Goal: Task Accomplishment & Management: Use online tool/utility

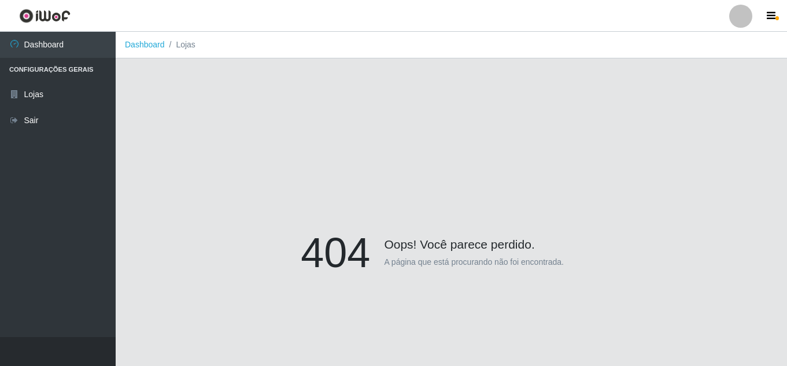
click at [742, 19] on div at bounding box center [740, 16] width 23 height 23
click at [712, 88] on button "Sair" at bounding box center [718, 90] width 104 height 24
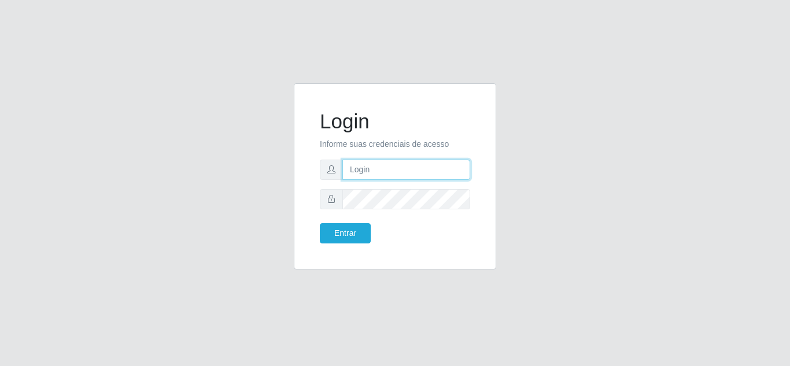
click at [381, 171] on input "text" at bounding box center [406, 170] width 128 height 20
type input "[PERSON_NAME][EMAIL_ADDRESS][DOMAIN_NAME]"
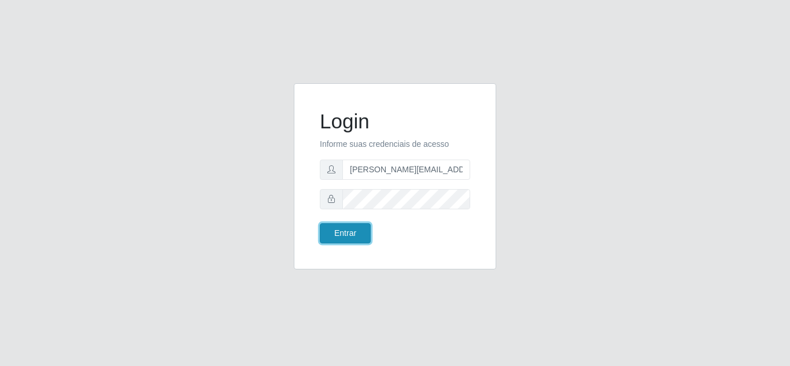
click at [351, 232] on button "Entrar" at bounding box center [345, 233] width 51 height 20
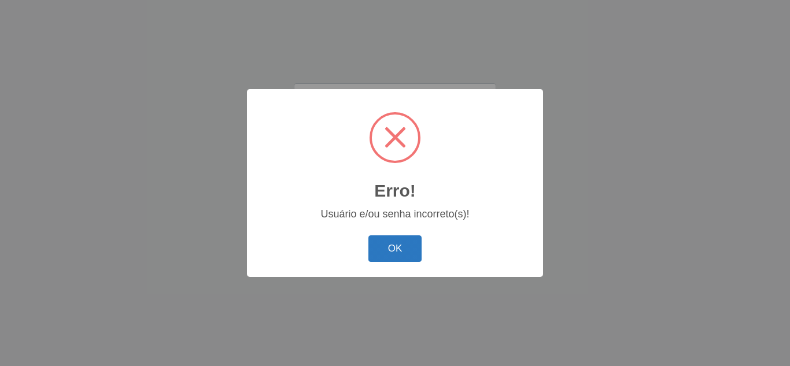
click at [405, 245] on button "OK" at bounding box center [395, 248] width 54 height 27
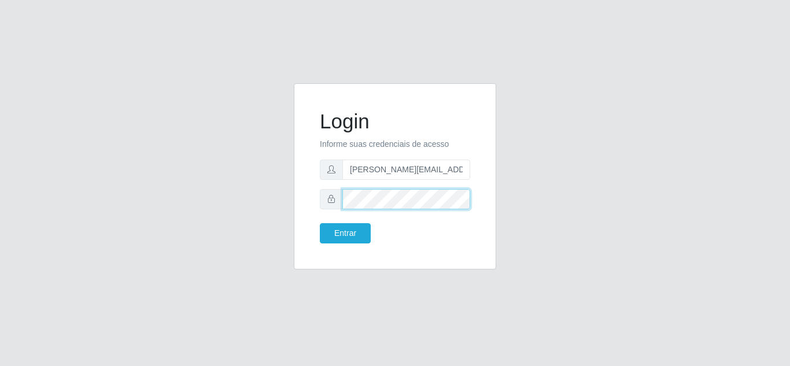
click at [341, 196] on div at bounding box center [395, 199] width 150 height 20
click at [320, 223] on button "Entrar" at bounding box center [345, 233] width 51 height 20
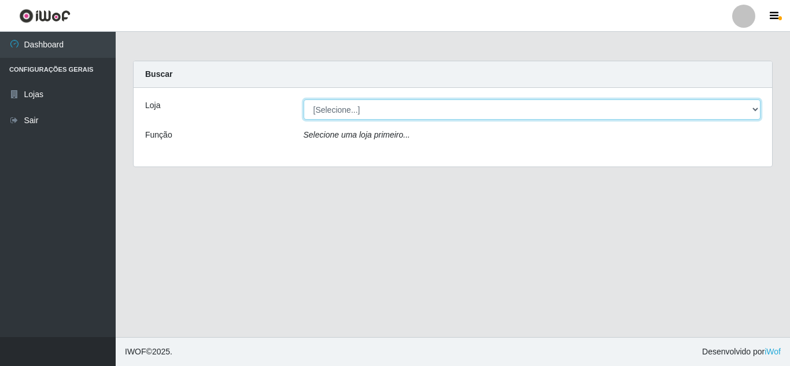
click at [485, 109] on select "[Selecione...] Queiroz [GEOGRAPHIC_DATA] - [GEOGRAPHIC_DATA]" at bounding box center [531, 109] width 457 height 20
select select "462"
click at [303, 99] on select "[Selecione...] Queiroz [GEOGRAPHIC_DATA] - [GEOGRAPHIC_DATA]" at bounding box center [531, 109] width 457 height 20
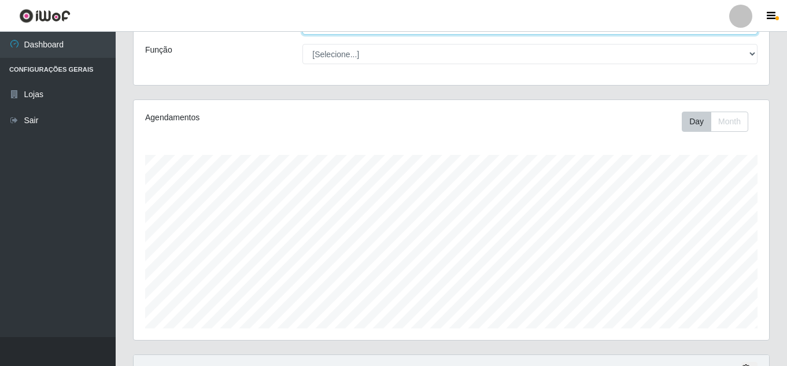
scroll to position [316, 0]
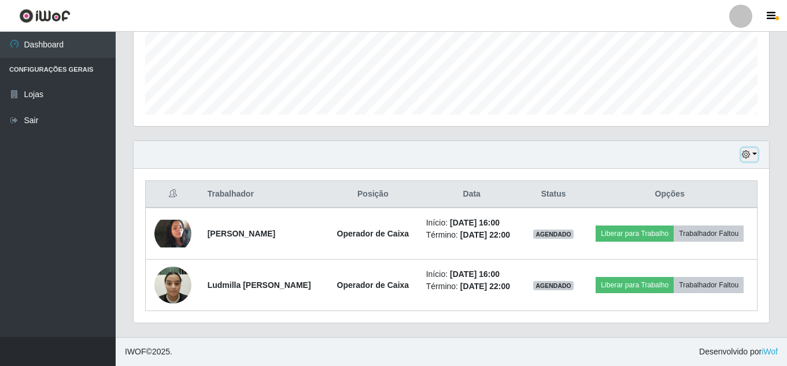
click at [755, 148] on button "button" at bounding box center [749, 154] width 16 height 13
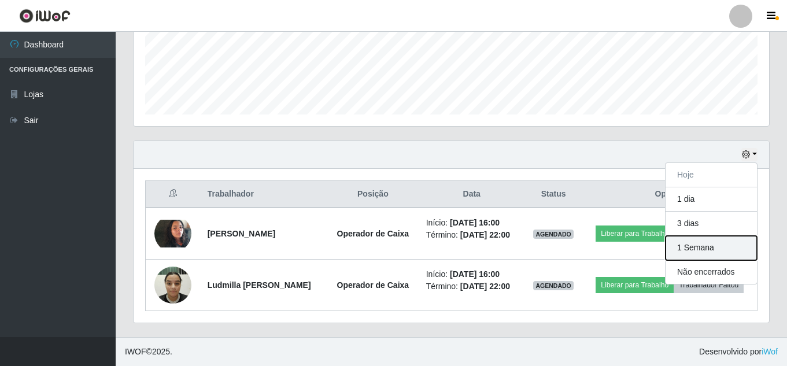
click at [699, 236] on button "1 Semana" at bounding box center [710, 248] width 91 height 24
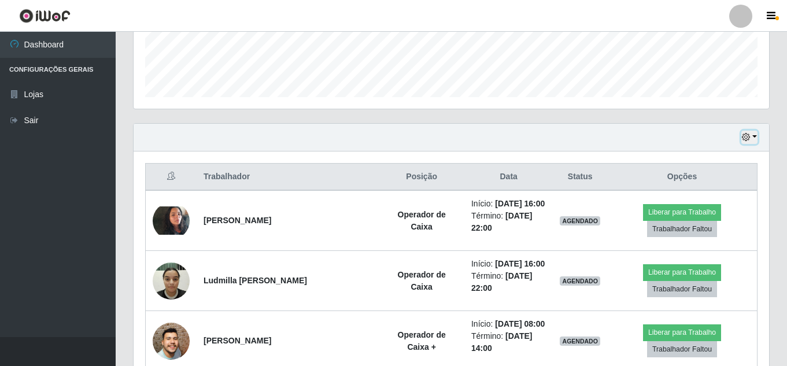
click at [750, 138] on button "button" at bounding box center [749, 137] width 16 height 13
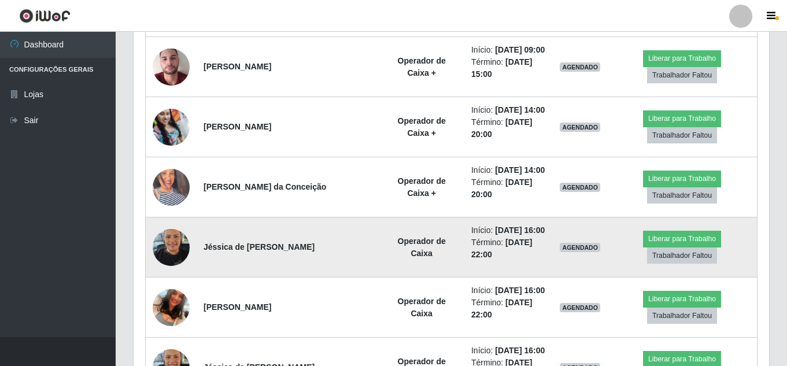
scroll to position [1068, 0]
